Goal: Task Accomplishment & Management: Use online tool/utility

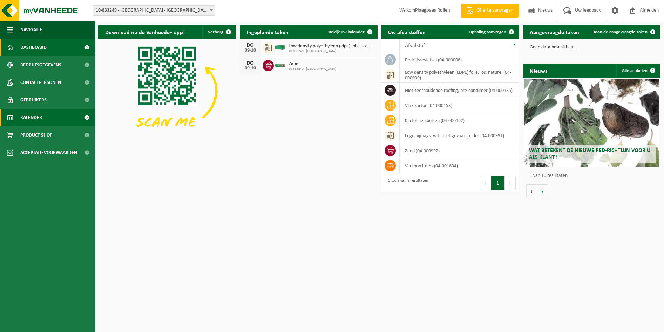
click at [52, 116] on link "Kalender" at bounding box center [47, 118] width 95 height 18
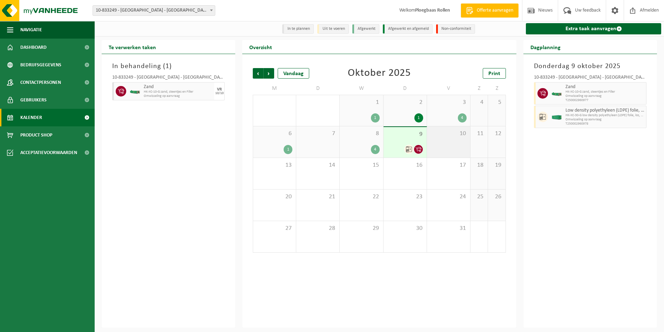
click at [449, 148] on div "10" at bounding box center [448, 141] width 43 height 31
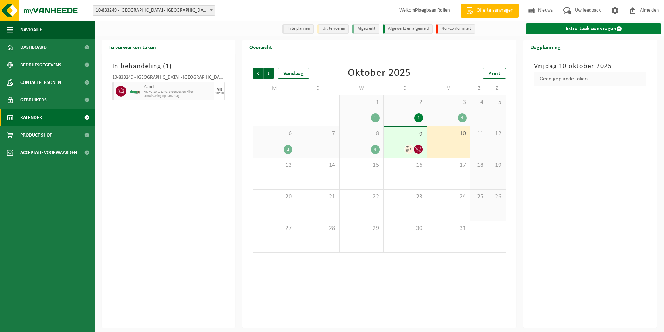
click at [601, 28] on link "Extra taak aanvragen" at bounding box center [593, 28] width 135 height 11
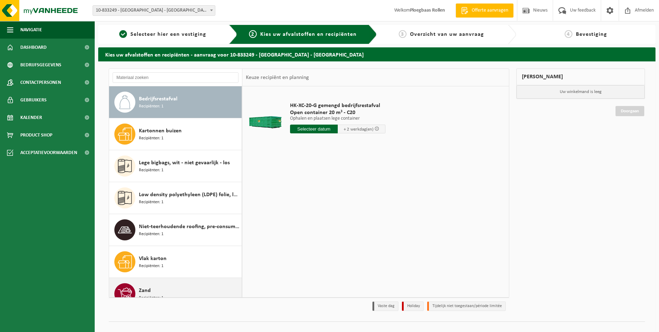
click at [185, 289] on div "Zand Recipiënten: 1" at bounding box center [189, 293] width 101 height 21
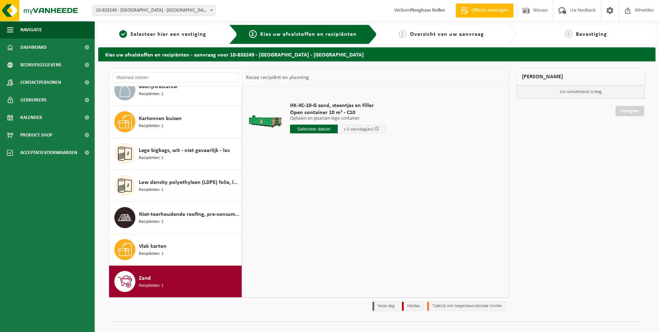
click at [323, 131] on input "text" at bounding box center [314, 129] width 48 height 9
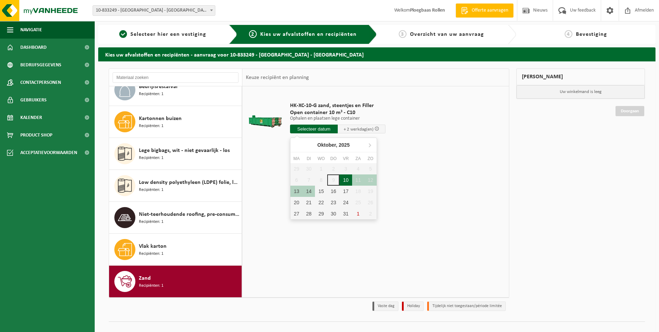
click at [347, 177] on div "10" at bounding box center [346, 179] width 12 height 11
type input "Van 2025-10-10"
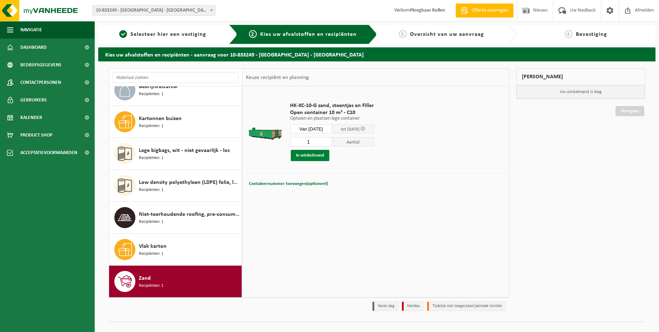
click at [316, 150] on button "In winkelmand" at bounding box center [310, 155] width 39 height 11
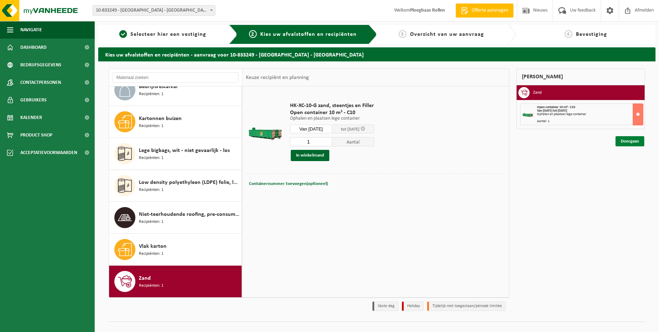
click at [631, 139] on link "Doorgaan" at bounding box center [630, 141] width 29 height 10
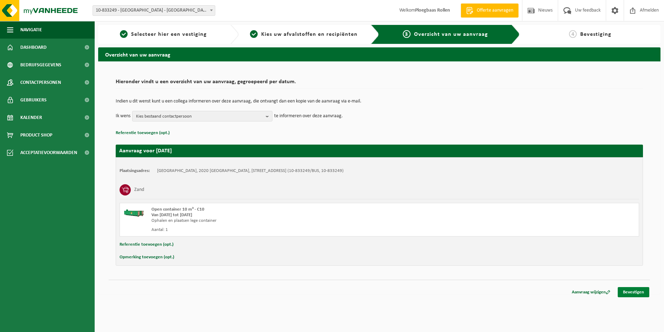
click at [630, 292] on link "Bevestigen" at bounding box center [634, 292] width 32 height 10
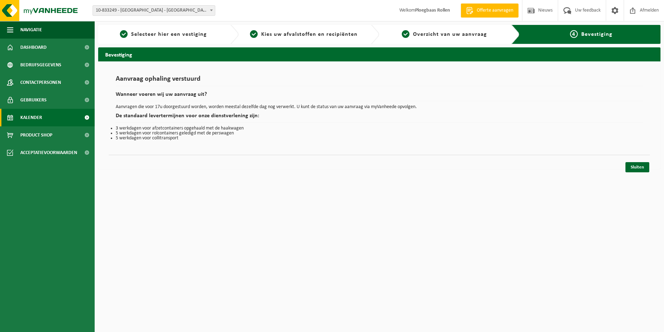
click at [45, 116] on link "Kalender" at bounding box center [47, 118] width 95 height 18
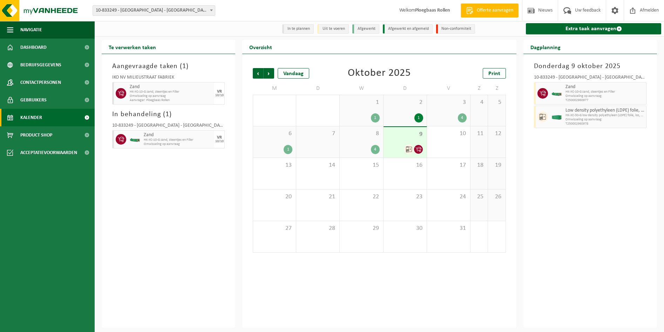
click at [375, 146] on div "4" at bounding box center [375, 149] width 9 height 9
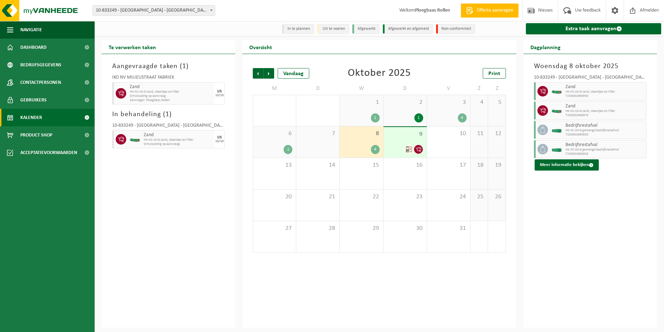
click at [396, 144] on div "9" at bounding box center [405, 142] width 43 height 31
